Goal: Task Accomplishment & Management: Manage account settings

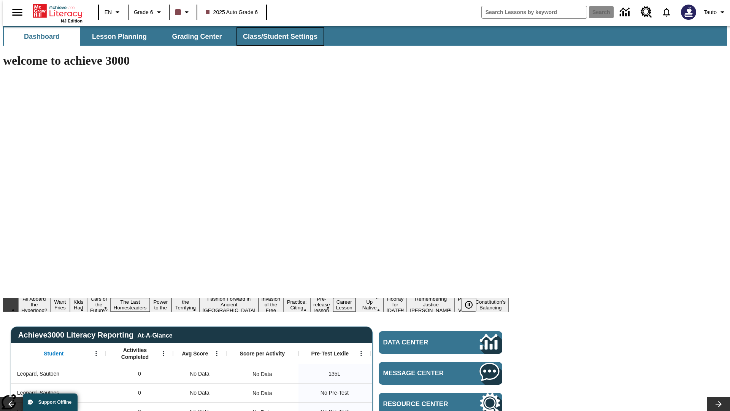
click at [276, 37] on span "Class/Student Settings" at bounding box center [280, 36] width 75 height 9
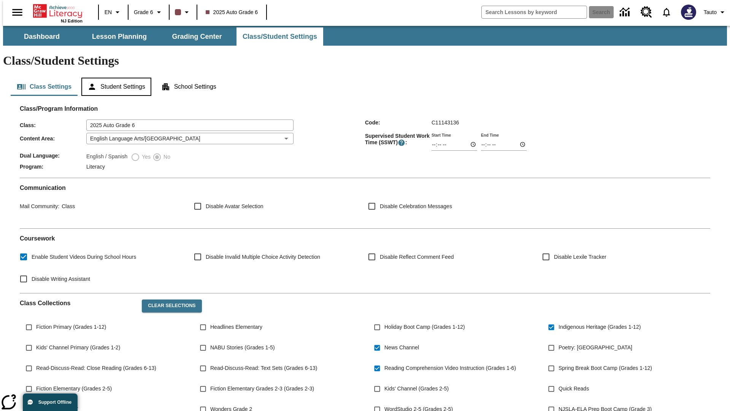
click at [114, 78] on button "Student Settings" at bounding box center [116, 87] width 70 height 18
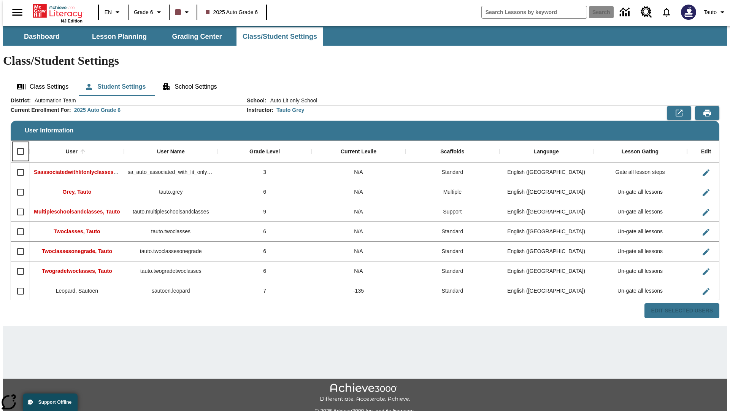
click at [17, 143] on input "Select all rows" at bounding box center [21, 151] width 16 height 16
checkbox input "true"
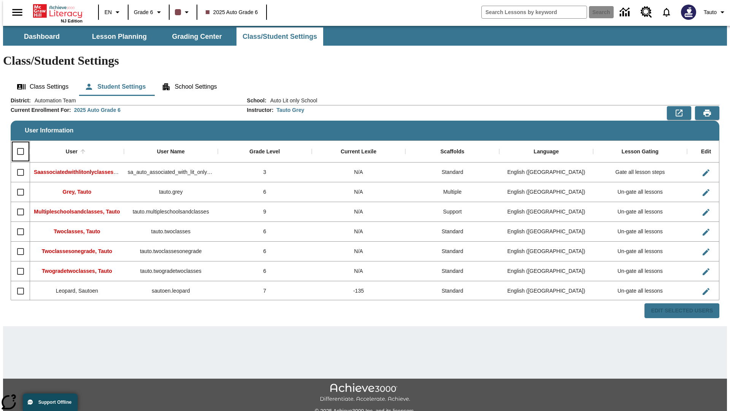
checkbox input "true"
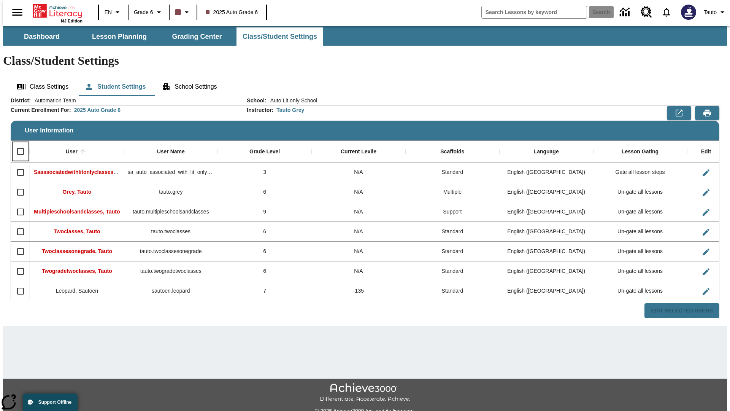
checkbox input "true"
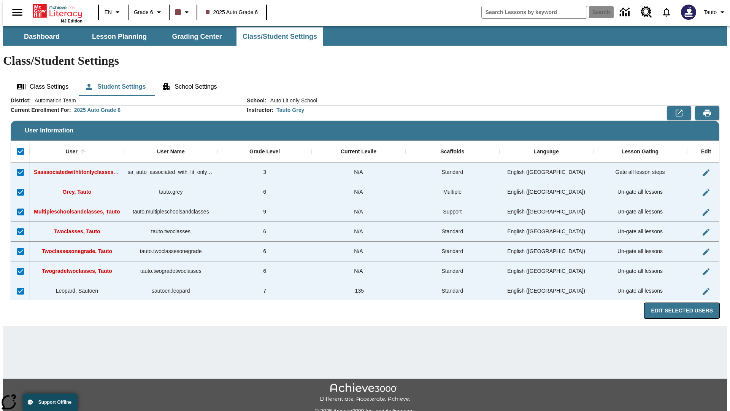
click at [688, 303] on button "Edit Selected Users" at bounding box center [682, 310] width 75 height 15
